Goal: Task Accomplishment & Management: Manage account settings

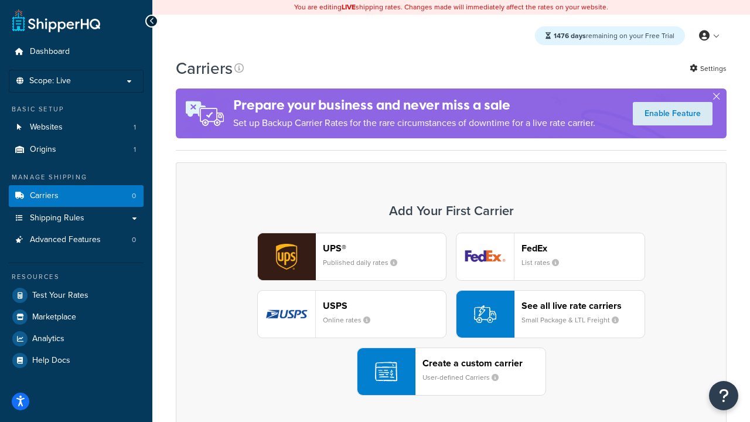
click at [451, 315] on div "UPS® Published daily rates FedEx List rates USPS Online rates See all live rate…" at bounding box center [451, 314] width 526 height 163
click at [583, 249] on header "FedEx" at bounding box center [583, 248] width 123 height 11
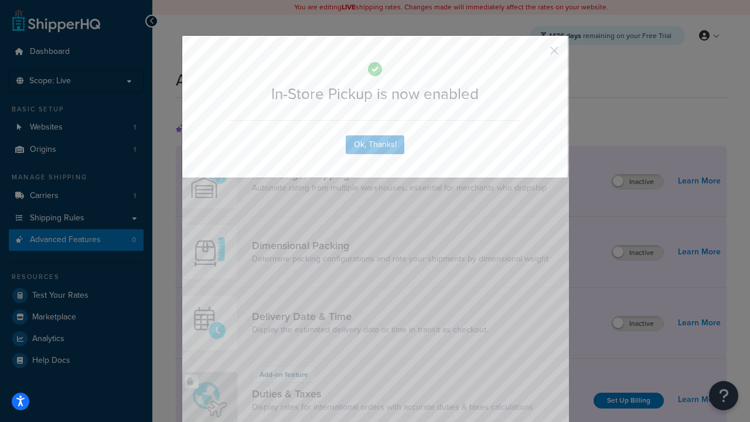
scroll to position [381, 0]
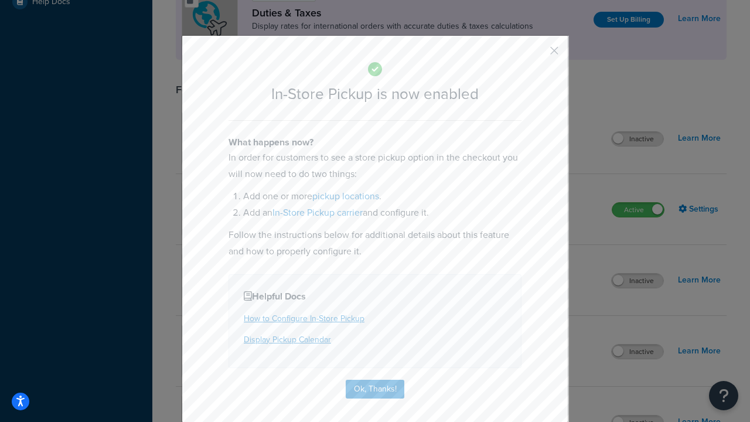
click at [537, 55] on button "button" at bounding box center [537, 54] width 3 height 3
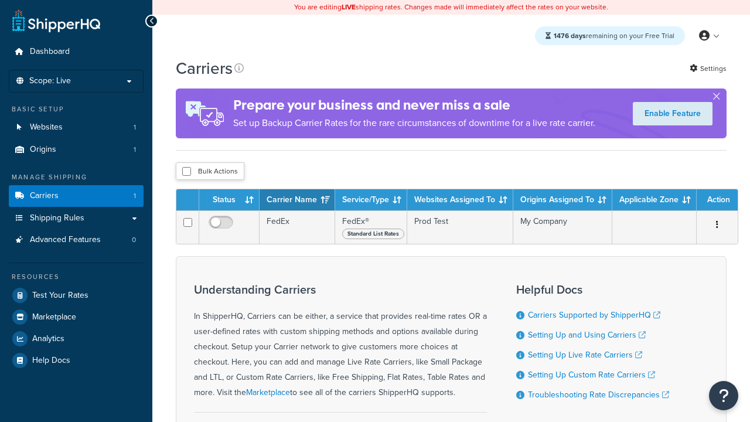
click at [186, 172] on input "checkbox" at bounding box center [186, 171] width 9 height 9
checkbox input "true"
click at [0, 0] on button "Delete" at bounding box center [0, 0] width 0 height 0
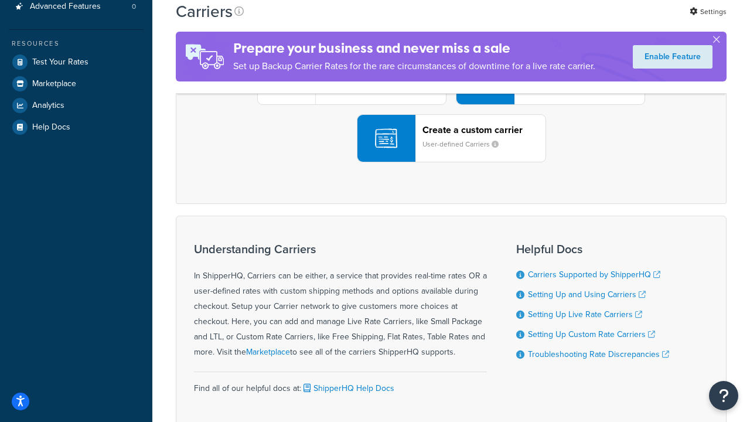
click at [451, 162] on div "UPS® Published daily rates FedEx List rates USPS Online rates See all live rate…" at bounding box center [451, 80] width 526 height 163
click at [583, 21] on header "FedEx" at bounding box center [583, 14] width 123 height 11
